Goal: Navigation & Orientation: Find specific page/section

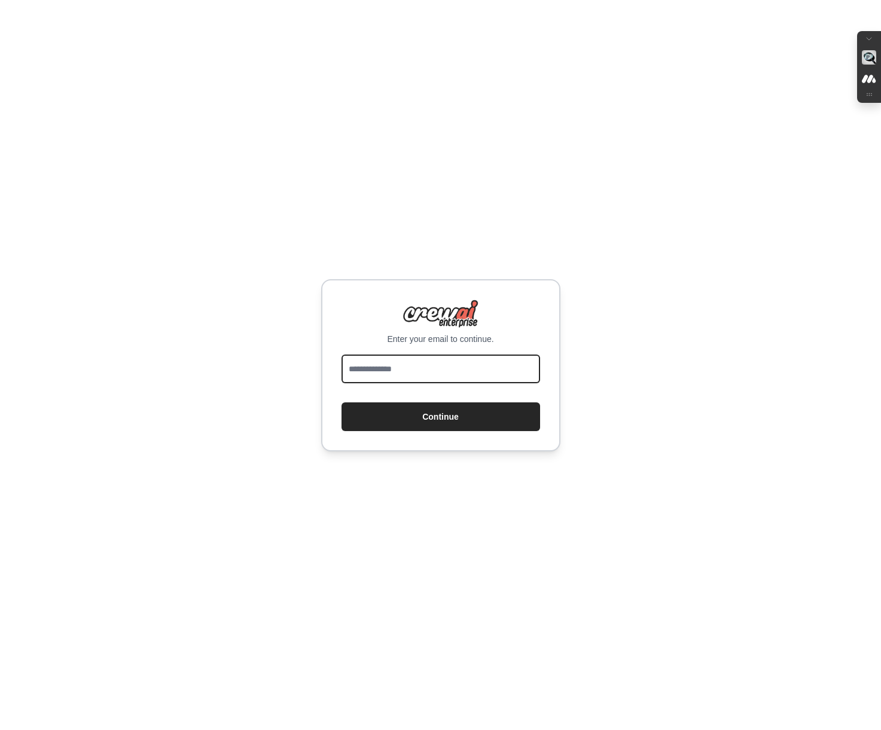
click at [432, 375] on input "email" at bounding box center [440, 368] width 198 height 29
type input "**********"
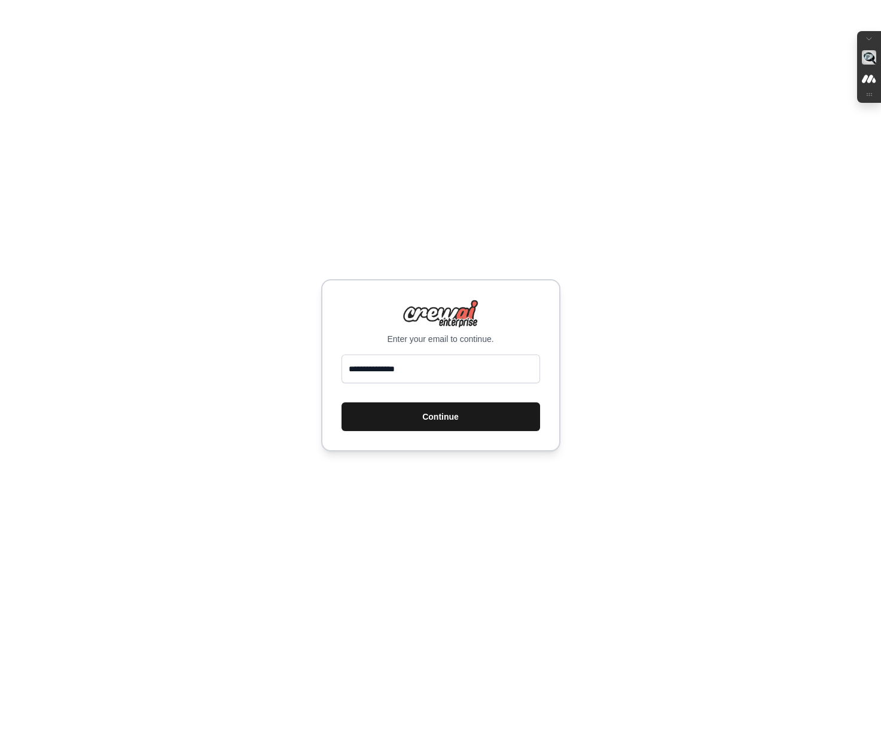
click at [427, 415] on button "Continue" at bounding box center [440, 416] width 198 height 29
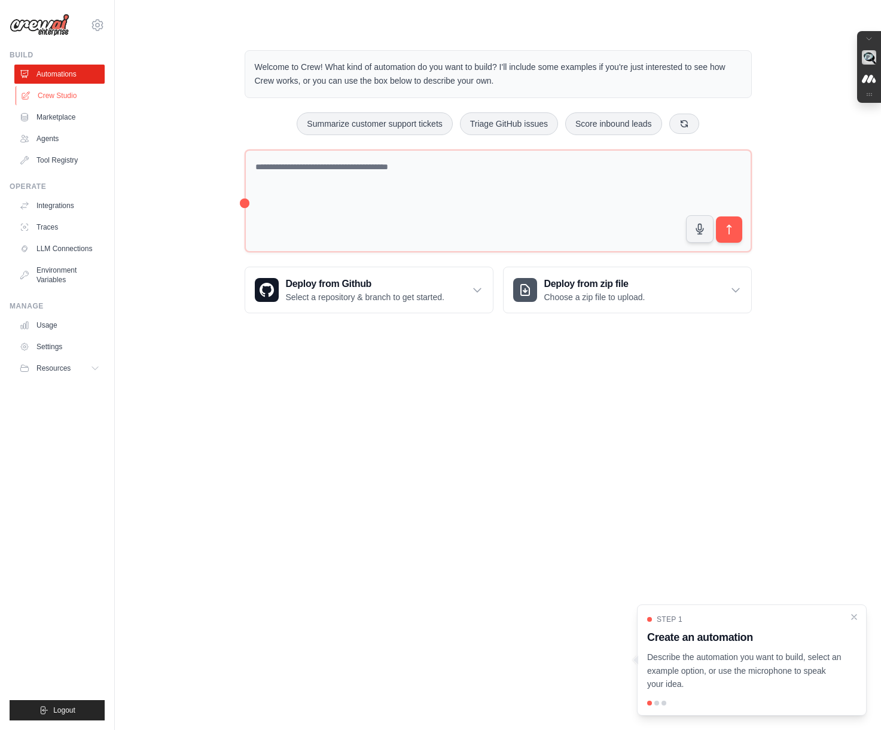
click at [53, 92] on link "Crew Studio" at bounding box center [61, 95] width 90 height 19
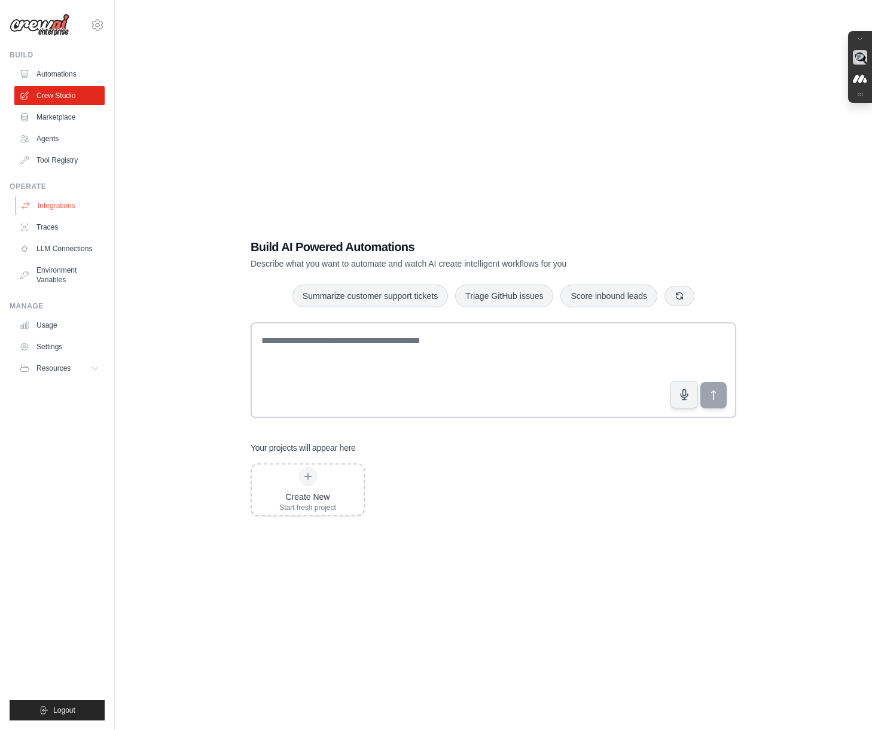
click at [51, 207] on link "Integrations" at bounding box center [61, 205] width 90 height 19
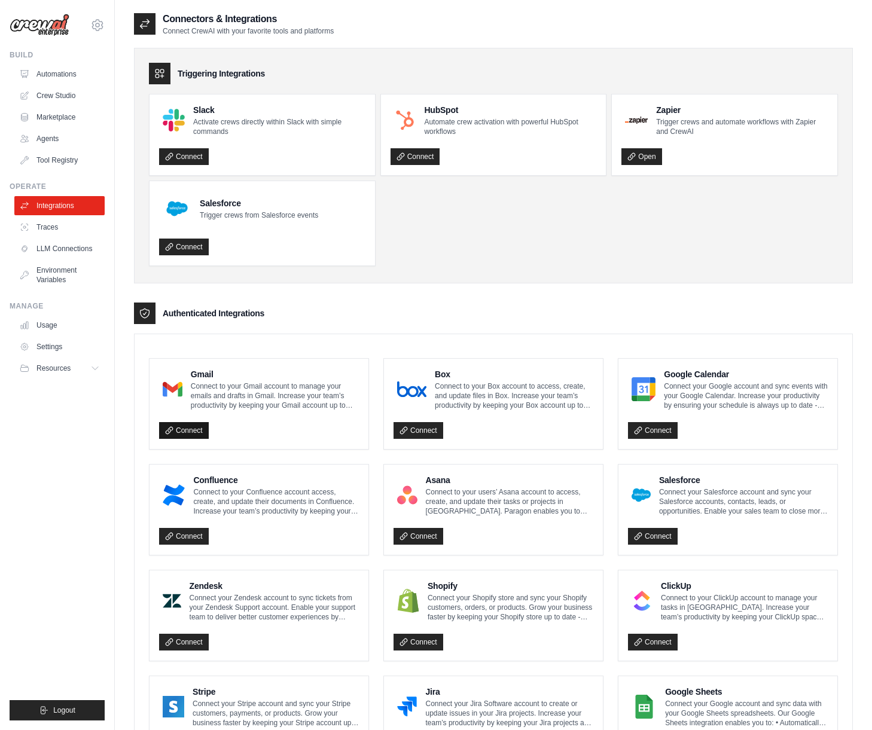
click at [195, 431] on link "Connect" at bounding box center [184, 430] width 50 height 17
